Goal: Find specific page/section: Find specific page/section

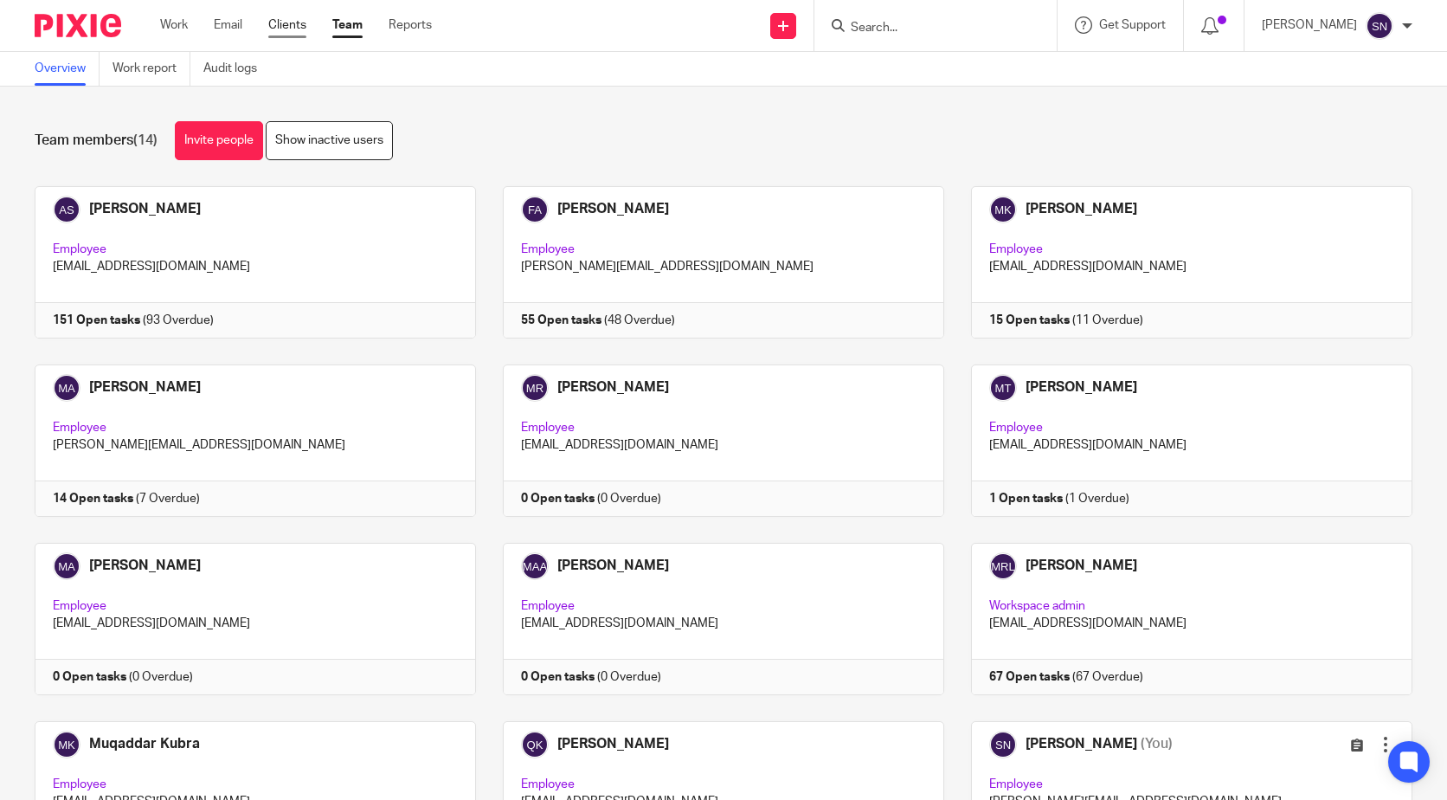
click at [290, 25] on link "Clients" at bounding box center [287, 24] width 38 height 17
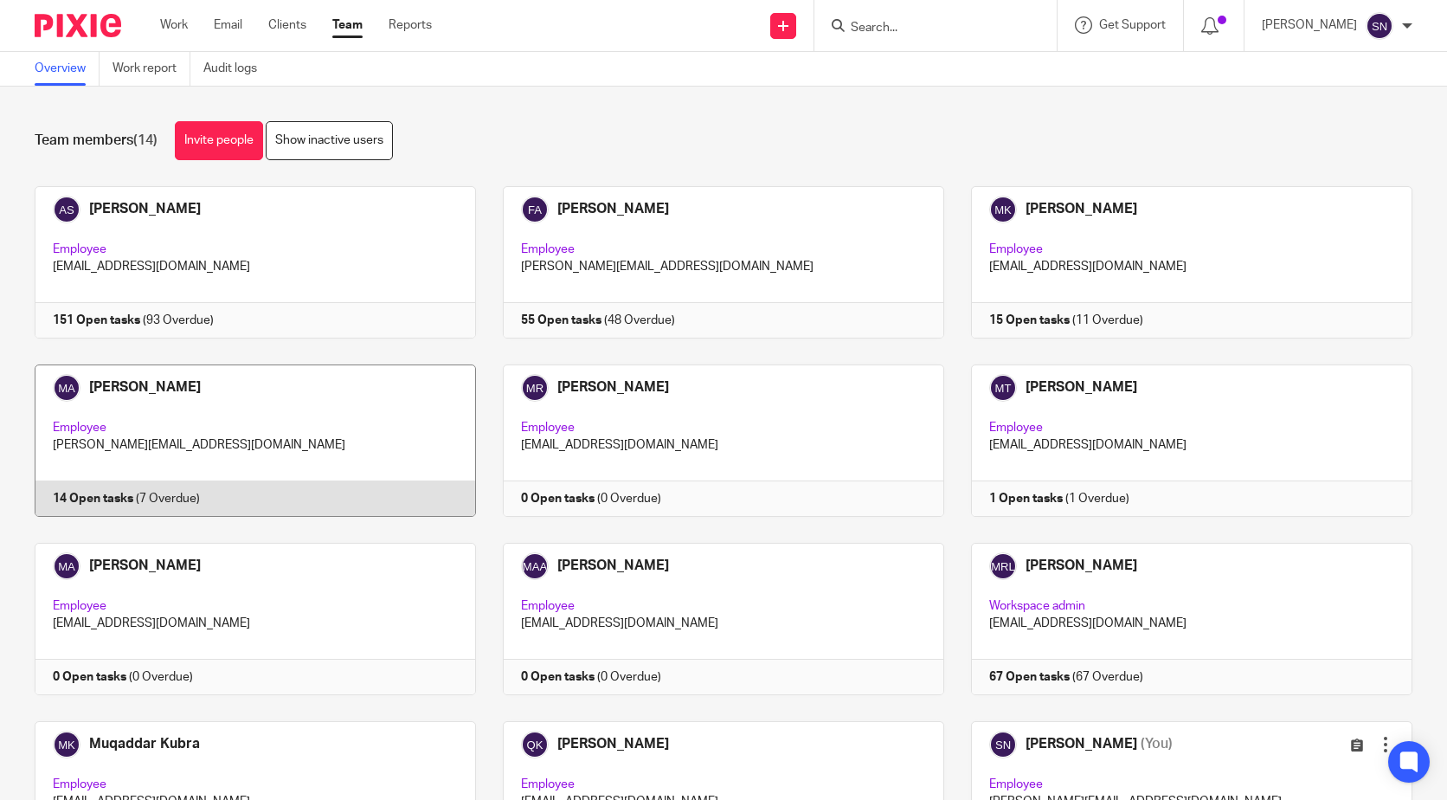
click at [204, 415] on link at bounding box center [242, 440] width 468 height 152
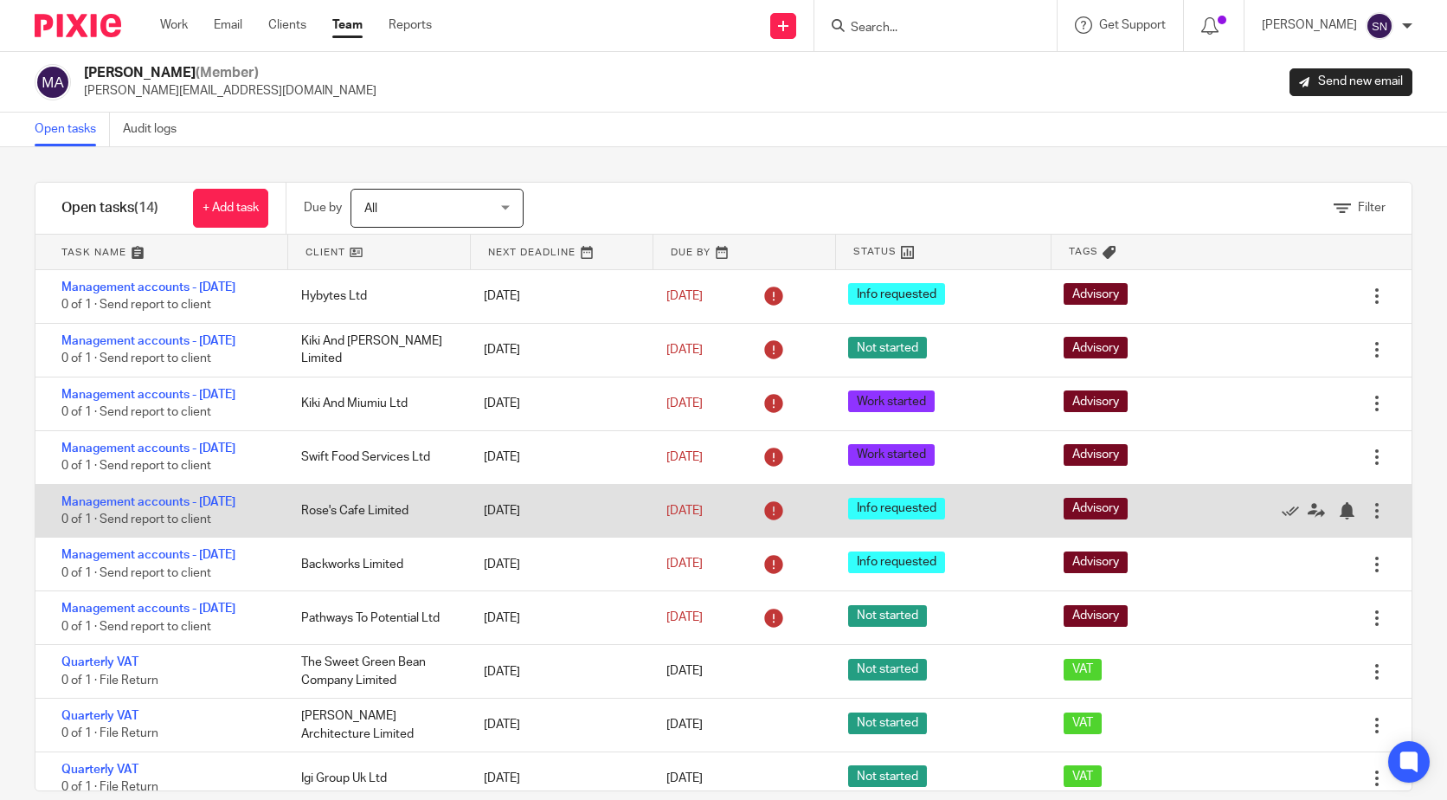
drag, startPoint x: 291, startPoint y: 588, endPoint x: 415, endPoint y: 593, distance: 124.7
click at [415, 528] on div "Rose's Cafe Limited" at bounding box center [375, 510] width 183 height 35
drag, startPoint x: 372, startPoint y: 582, endPoint x: 273, endPoint y: 589, distance: 98.9
click at [273, 538] on div "Management accounts - August 2025 0 of 1 · Send report to client Rose's Cafe Li…" at bounding box center [723, 512] width 1376 height 54
drag, startPoint x: 273, startPoint y: 589, endPoint x: 380, endPoint y: 603, distance: 107.4
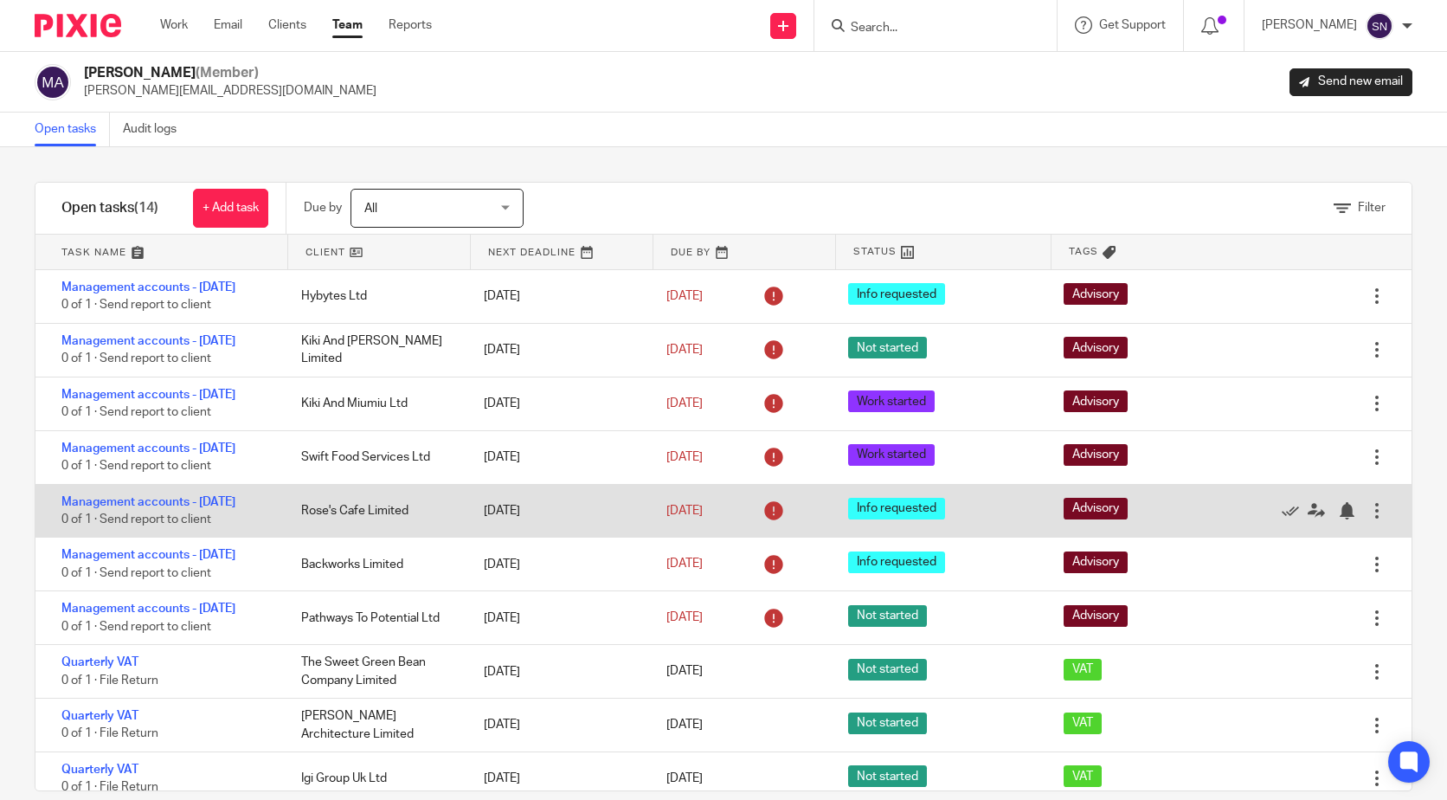
click at [380, 538] on div "Management accounts - August 2025 0 of 1 · Send report to client Rose's Cafe Li…" at bounding box center [723, 512] width 1376 height 54
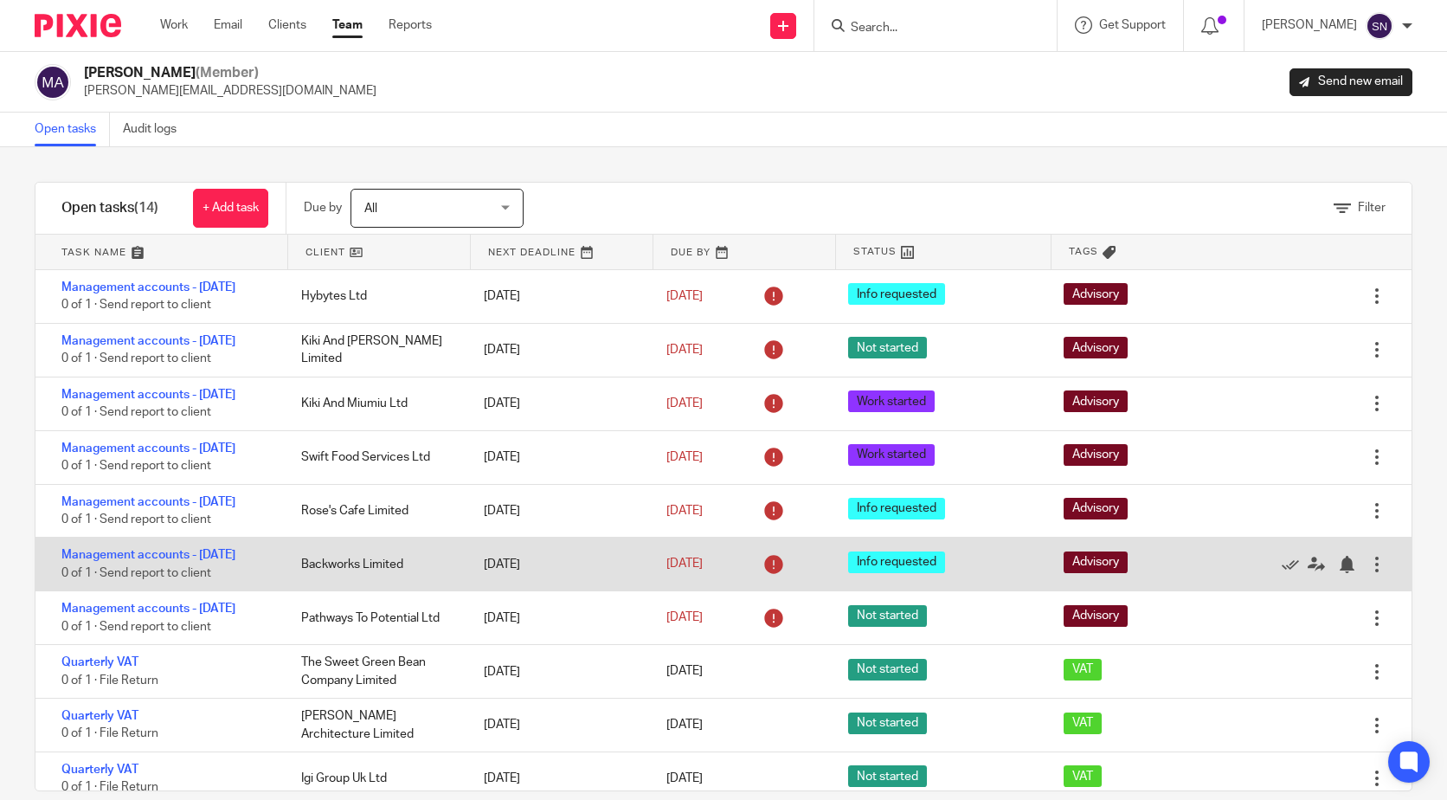
click at [831, 586] on div "Info requested" at bounding box center [939, 564] width 216 height 43
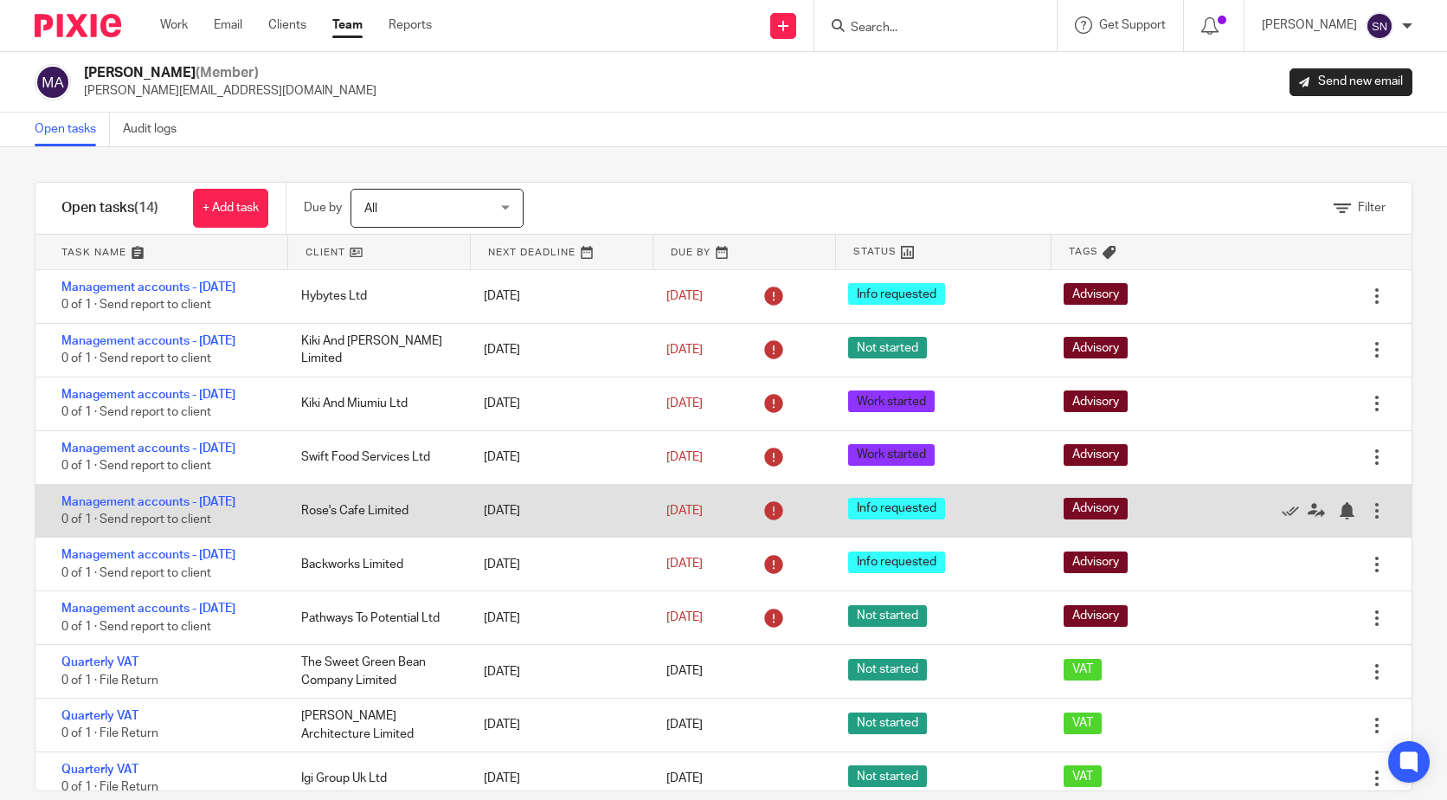
click at [383, 528] on div "Rose's Cafe Limited" at bounding box center [375, 510] width 183 height 35
click at [376, 528] on div "Rose's Cafe Limited" at bounding box center [375, 510] width 183 height 35
click at [375, 528] on div "Rose's Cafe Limited" at bounding box center [375, 510] width 183 height 35
click at [372, 528] on div "Rose's Cafe Limited" at bounding box center [375, 510] width 183 height 35
